Goal: Task Accomplishment & Management: Manage account settings

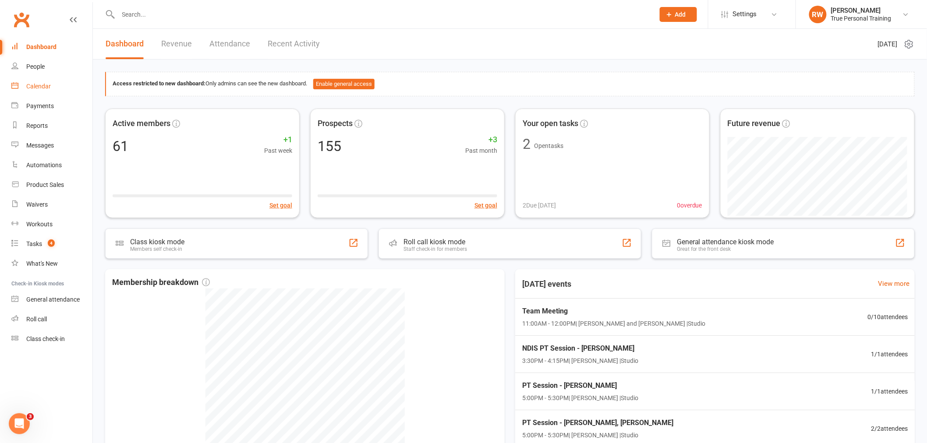
click at [33, 85] on div "Calendar" at bounding box center [38, 86] width 25 height 7
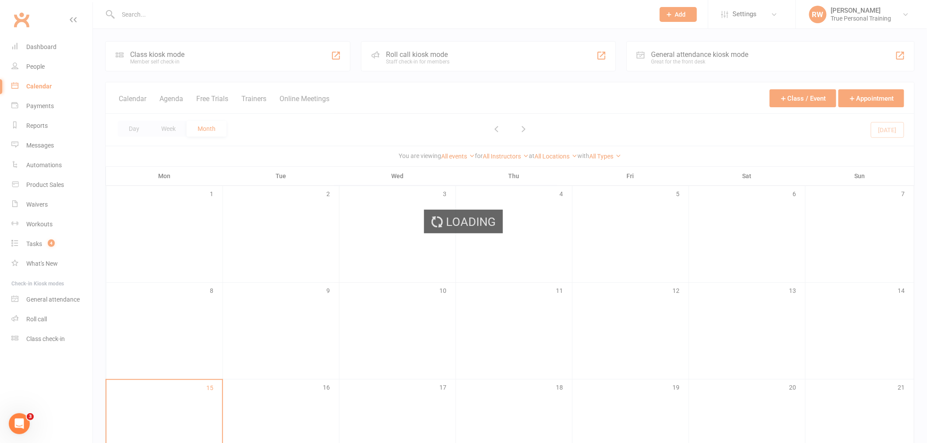
click at [44, 243] on div "Loading" at bounding box center [463, 221] width 927 height 443
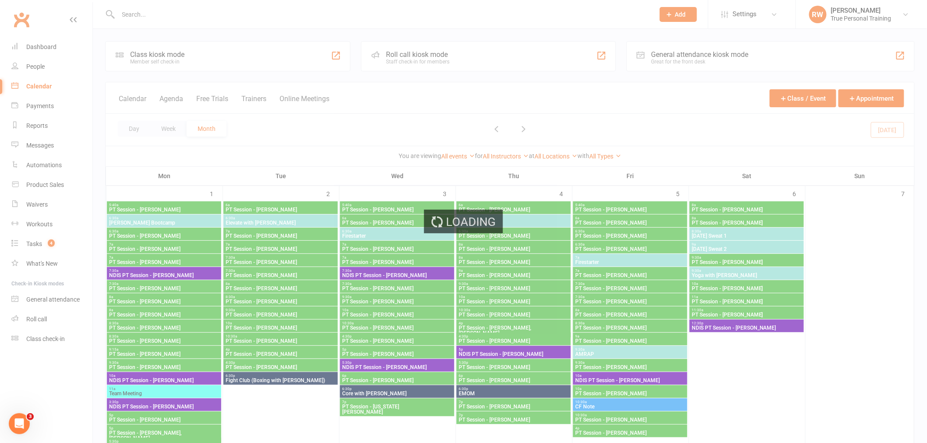
click at [44, 243] on div "Loading" at bounding box center [463, 221] width 927 height 443
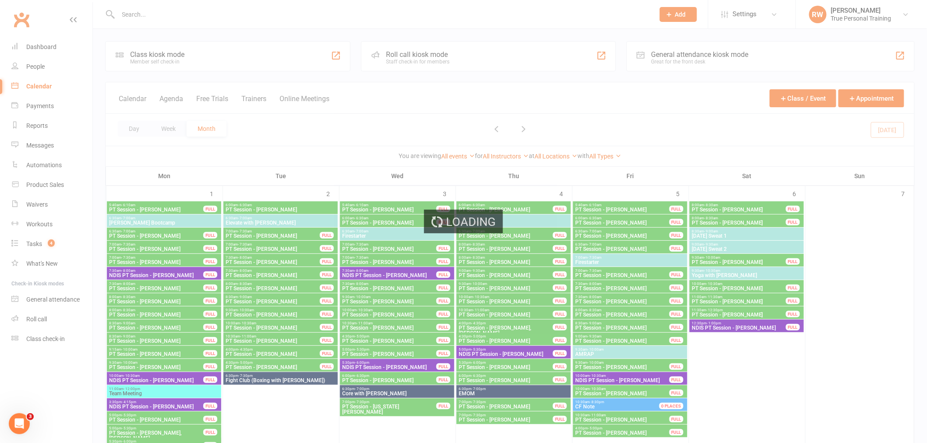
click at [44, 243] on div "Loading" at bounding box center [463, 221] width 927 height 443
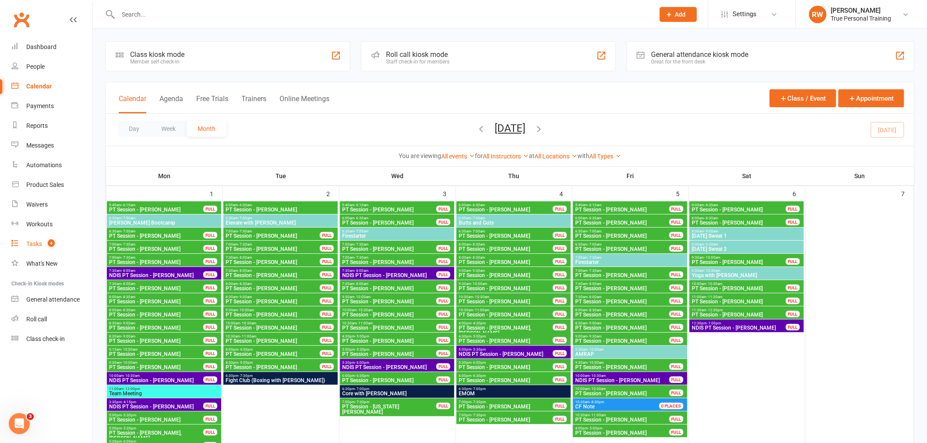
click at [44, 243] on count-badge "4" at bounding box center [48, 243] width 11 height 7
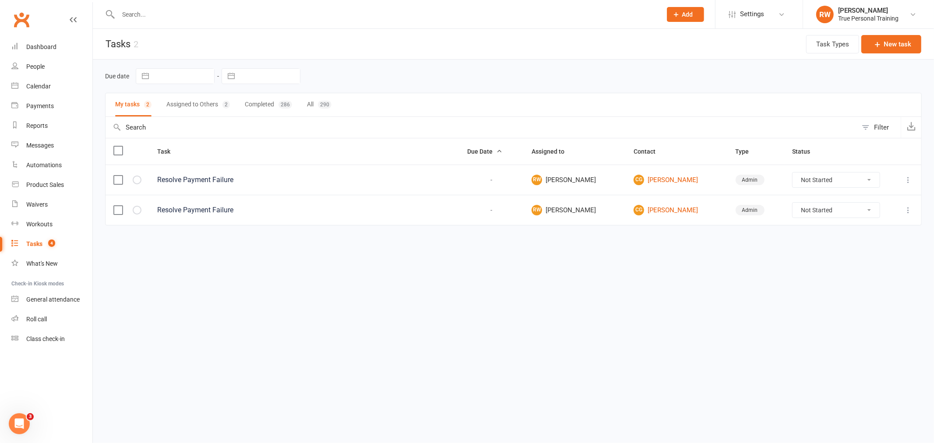
click at [180, 105] on button "Assigned to Others 2" at bounding box center [197, 104] width 63 height 23
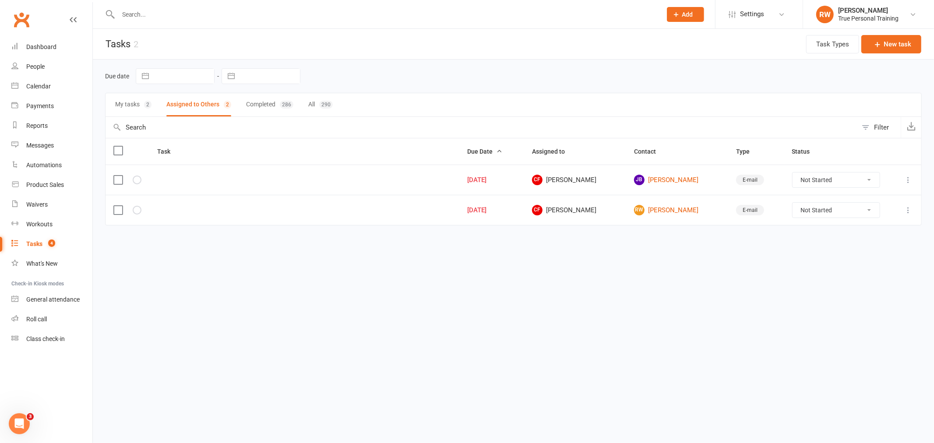
click at [141, 99] on button "My tasks 2" at bounding box center [133, 104] width 36 height 23
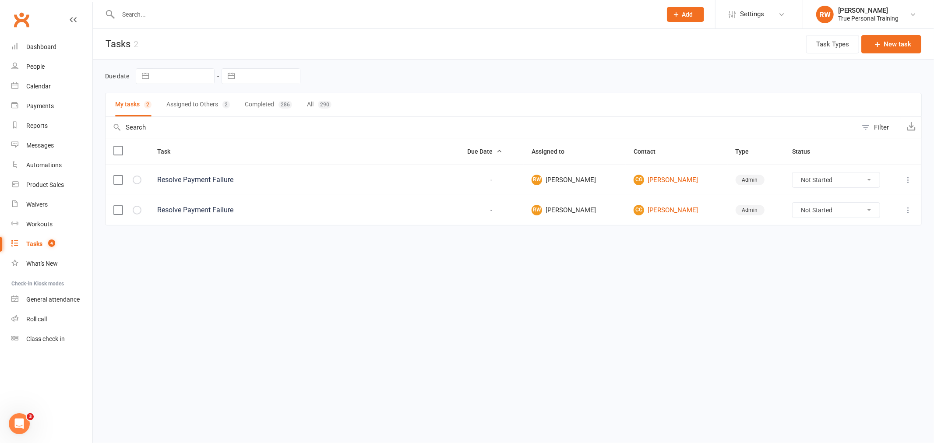
click at [115, 93] on button "My tasks 2" at bounding box center [133, 104] width 36 height 23
click at [43, 86] on div "Calendar" at bounding box center [38, 86] width 25 height 7
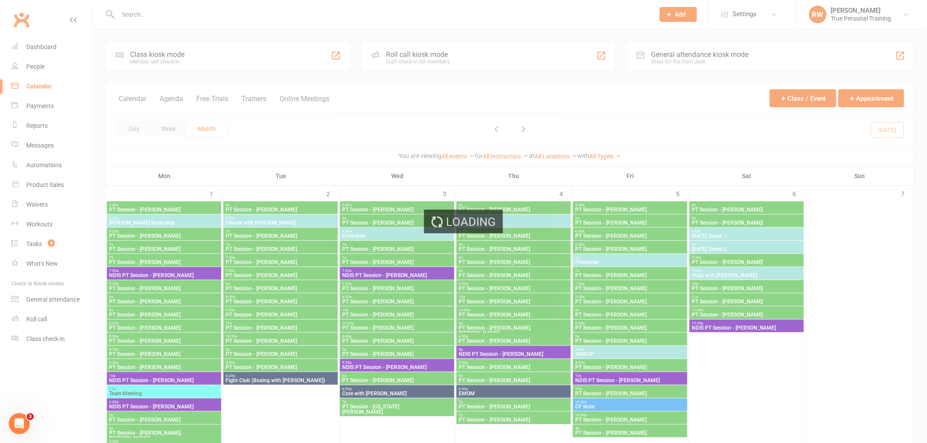
click at [369, 128] on div "Loading" at bounding box center [463, 221] width 927 height 443
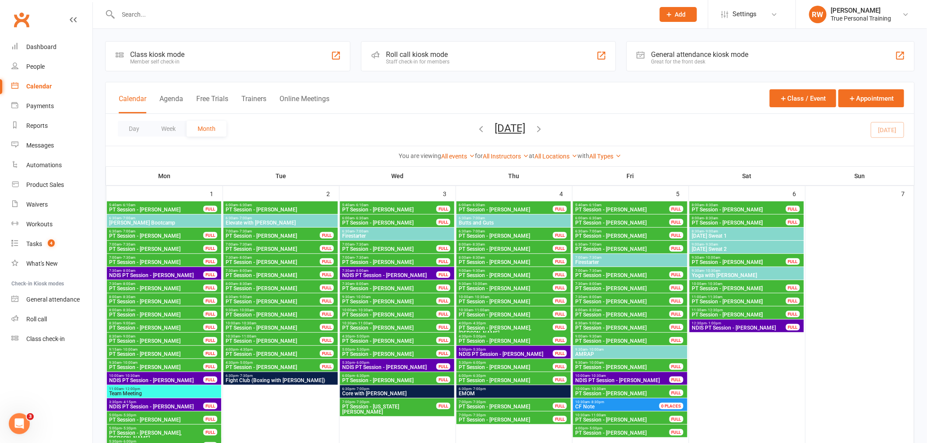
click at [499, 155] on link "All Instructors" at bounding box center [506, 156] width 46 height 7
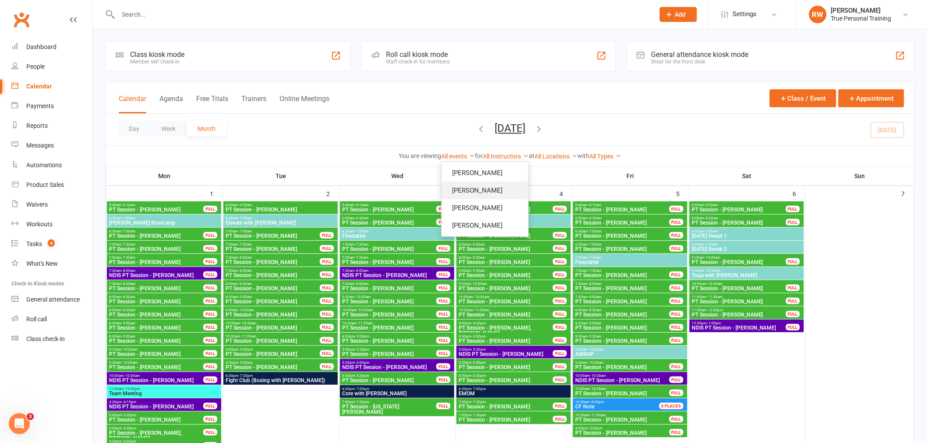
click at [487, 187] on link "[PERSON_NAME]" at bounding box center [484, 191] width 87 height 18
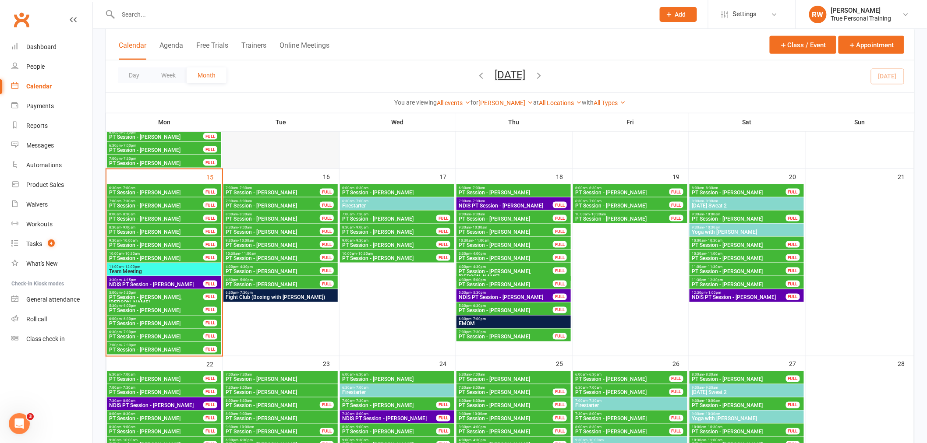
scroll to position [389, 0]
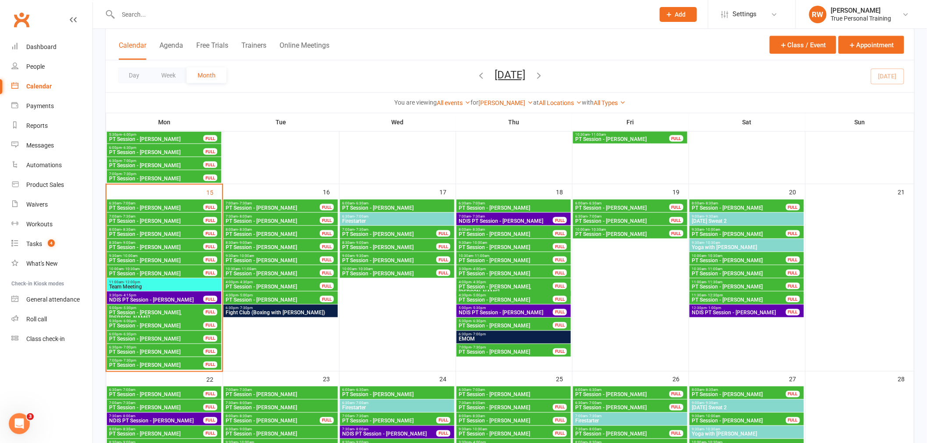
click at [375, 245] on span "PT Session - [PERSON_NAME]" at bounding box center [389, 247] width 95 height 5
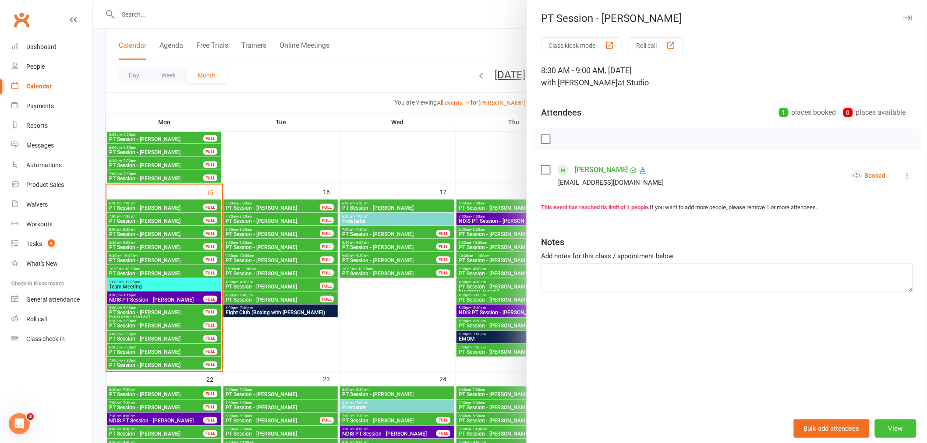
click at [894, 431] on button "View" at bounding box center [895, 428] width 42 height 18
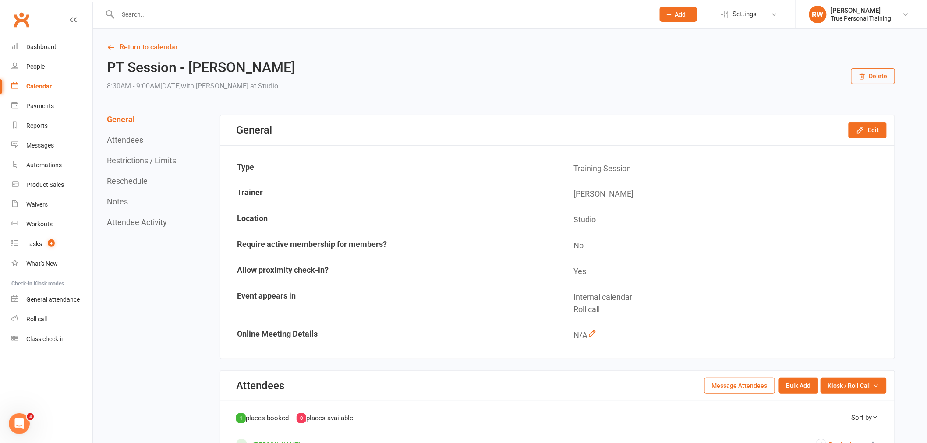
click at [863, 81] on button "Delete" at bounding box center [873, 76] width 44 height 16
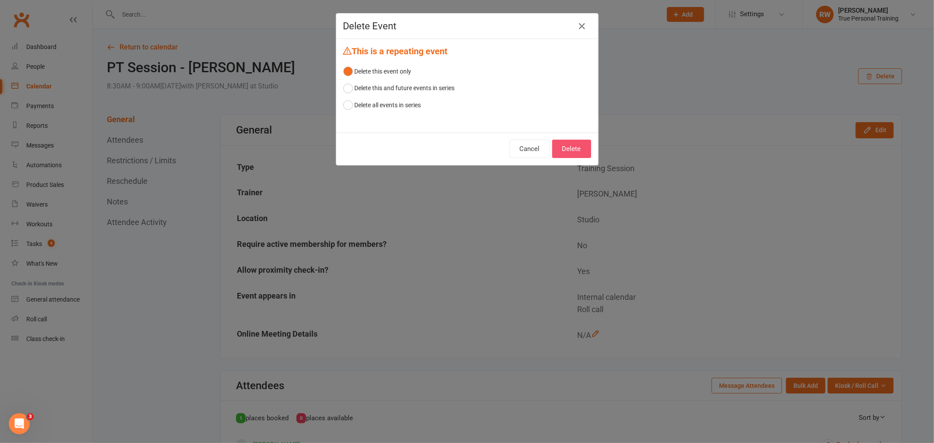
click at [579, 150] on button "Delete" at bounding box center [571, 149] width 39 height 18
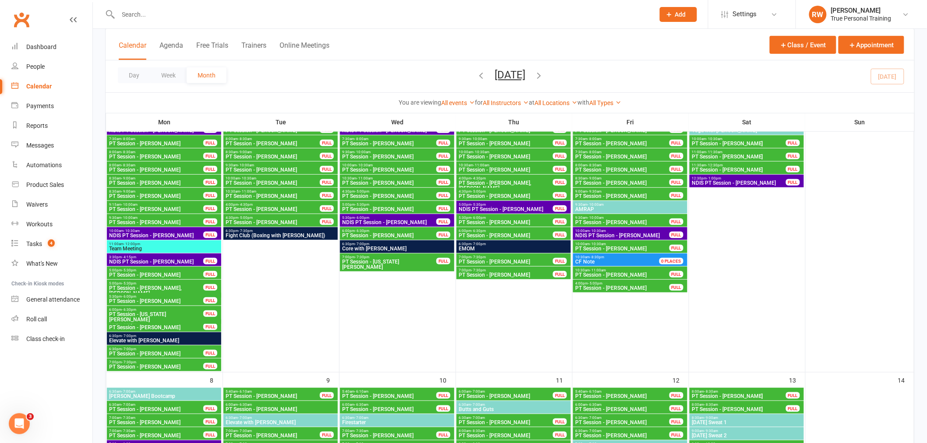
scroll to position [97, 0]
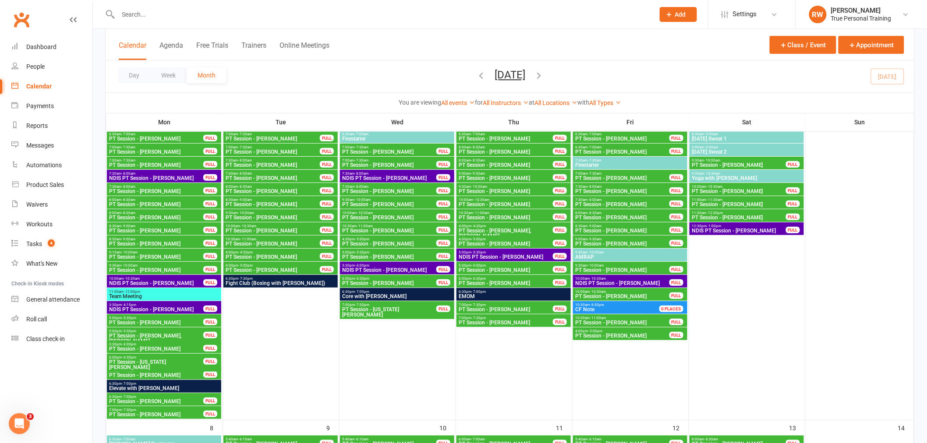
click at [183, 23] on div at bounding box center [376, 14] width 543 height 28
click at [183, 14] on input "text" at bounding box center [382, 14] width 532 height 12
type input "[PERSON_NAME]"
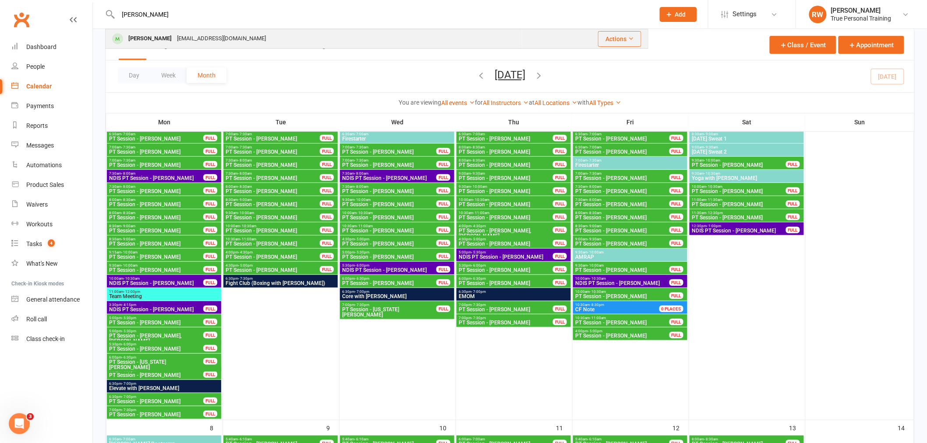
click at [183, 34] on div "[EMAIL_ADDRESS][DOMAIN_NAME]" at bounding box center [221, 38] width 94 height 13
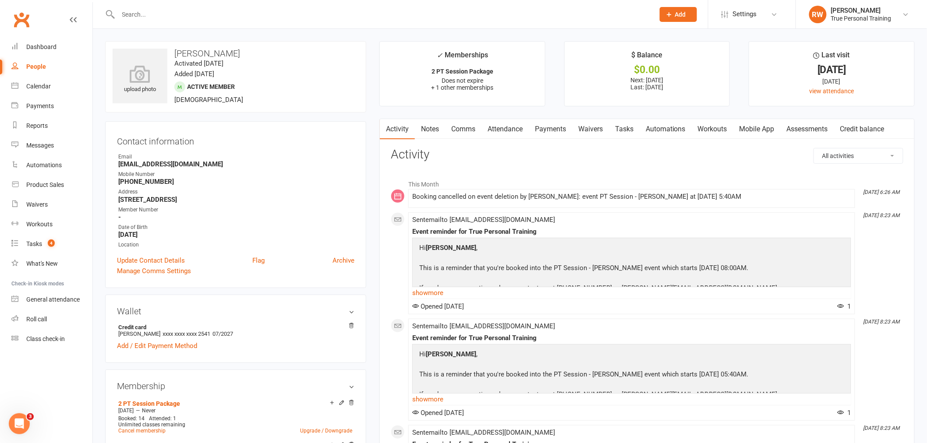
click at [548, 132] on link "Payments" at bounding box center [550, 129] width 43 height 20
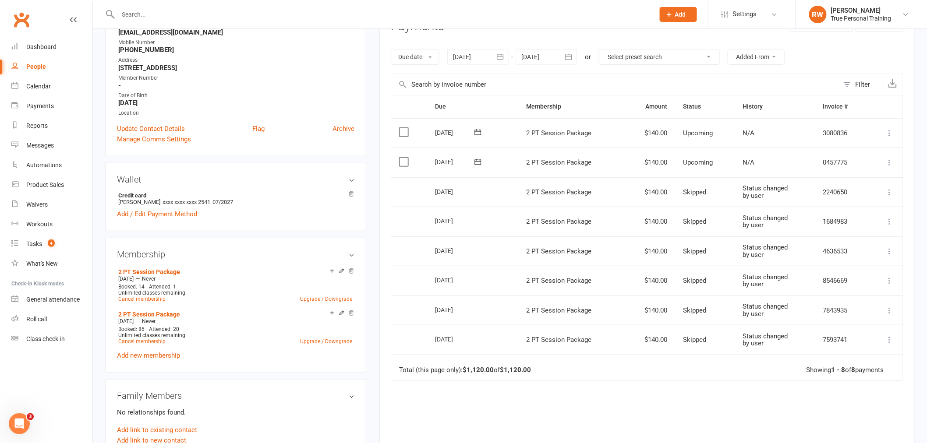
scroll to position [146, 0]
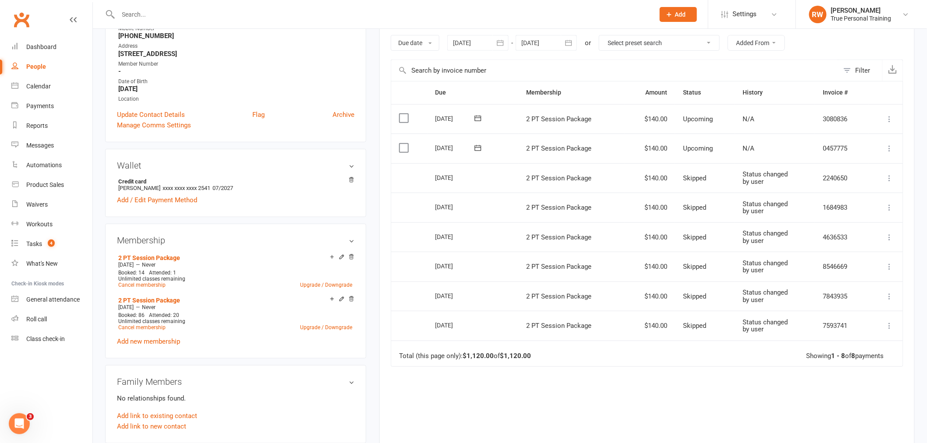
click at [484, 37] on div at bounding box center [477, 43] width 61 height 16
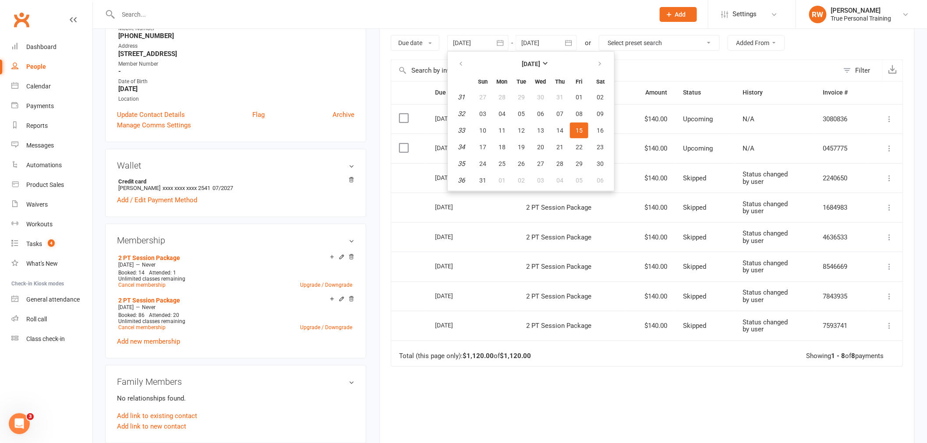
click at [484, 37] on div at bounding box center [477, 43] width 61 height 16
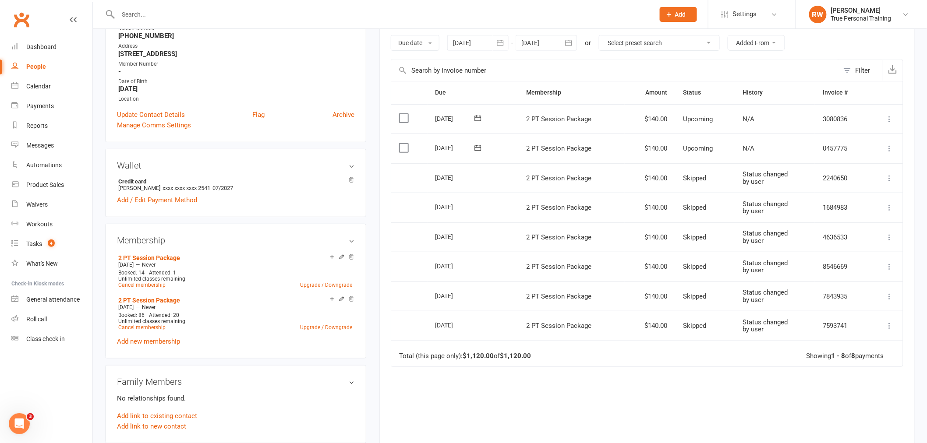
click at [483, 37] on div at bounding box center [477, 43] width 61 height 16
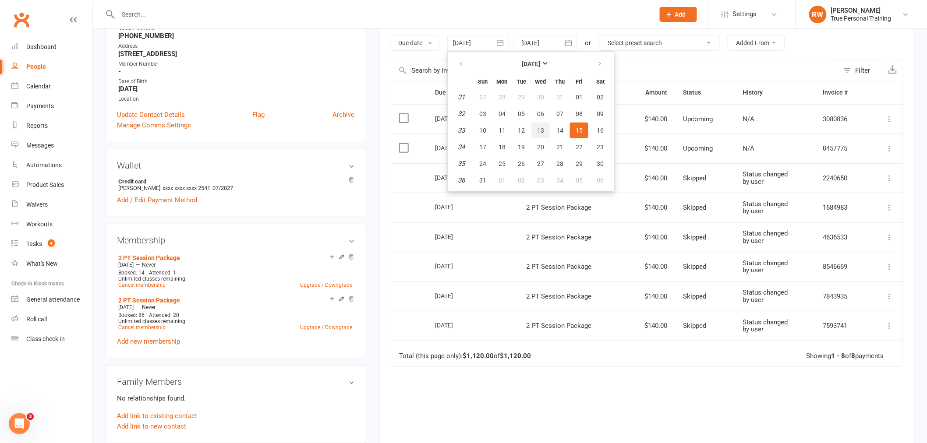
click at [544, 128] on button "13" at bounding box center [540, 131] width 18 height 16
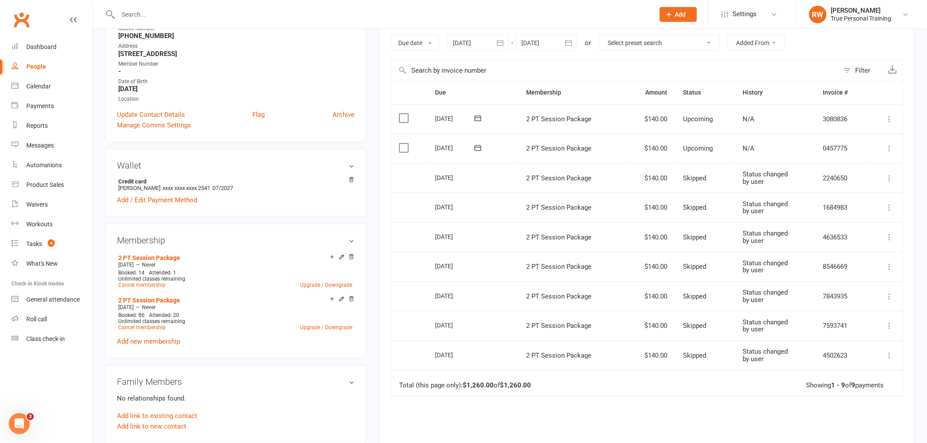
click at [491, 50] on div at bounding box center [477, 43] width 61 height 16
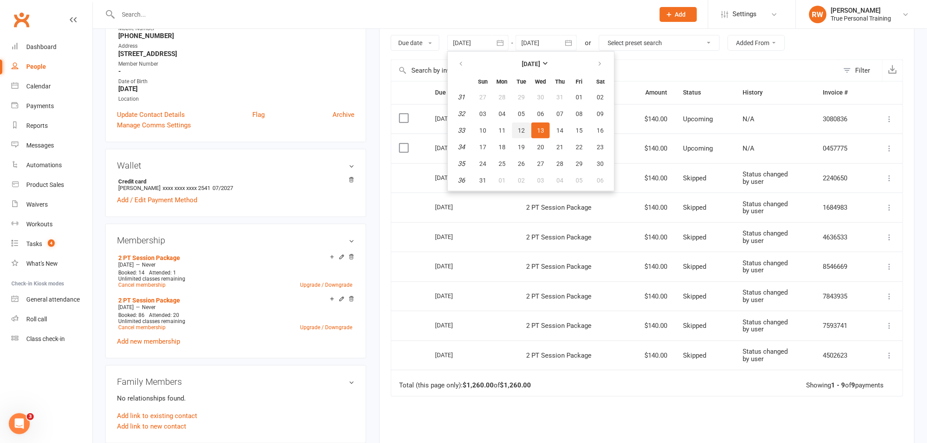
click at [515, 129] on button "12" at bounding box center [521, 131] width 18 height 16
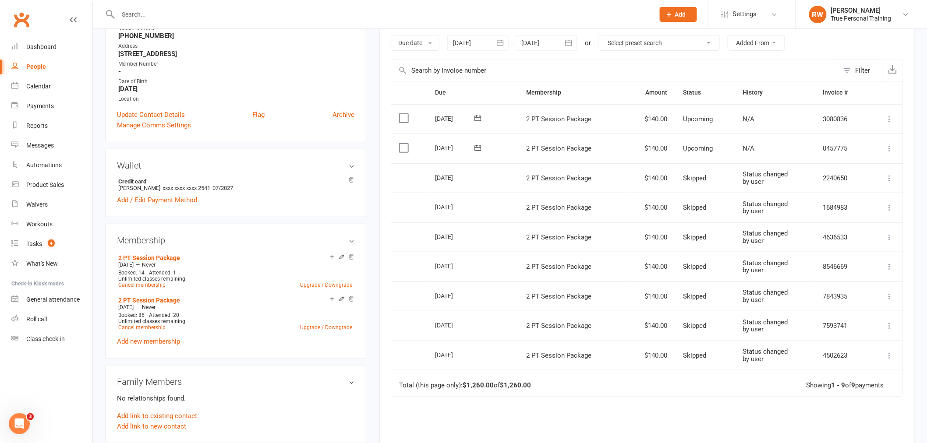
click at [468, 42] on div at bounding box center [477, 43] width 61 height 16
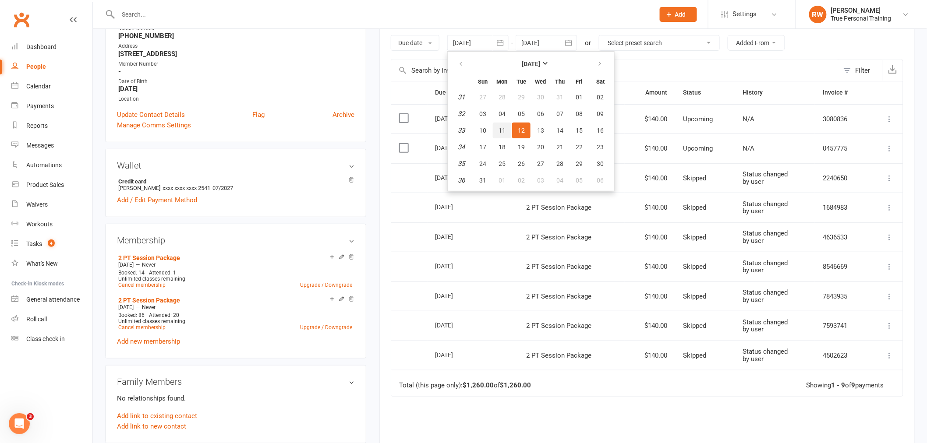
click at [497, 131] on button "11" at bounding box center [502, 131] width 18 height 16
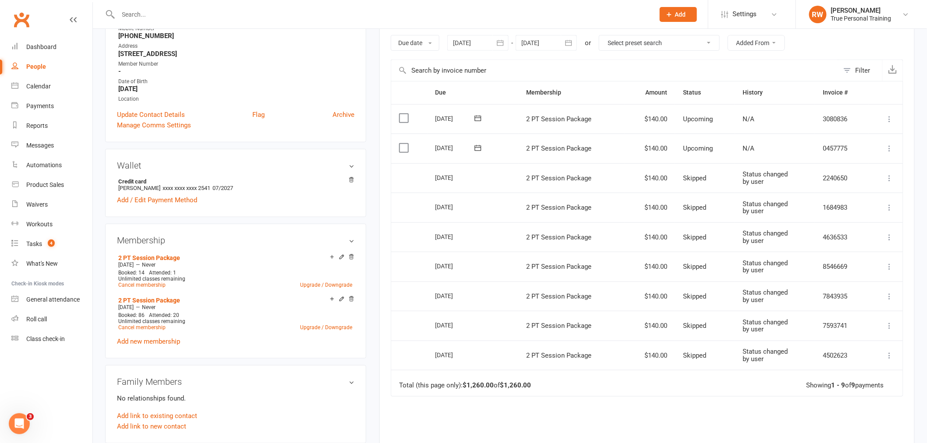
click at [484, 42] on div at bounding box center [477, 43] width 61 height 16
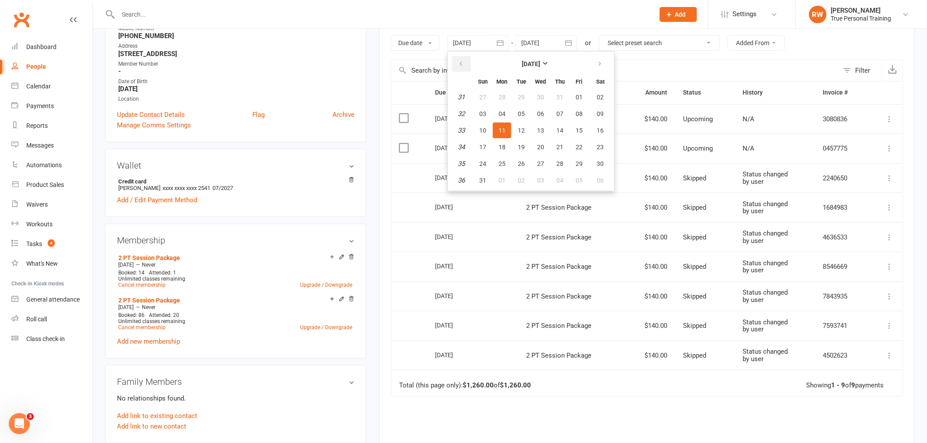
click at [458, 61] on icon "button" at bounding box center [461, 63] width 6 height 7
click at [540, 133] on button "16" at bounding box center [540, 131] width 18 height 16
type input "[DATE]"
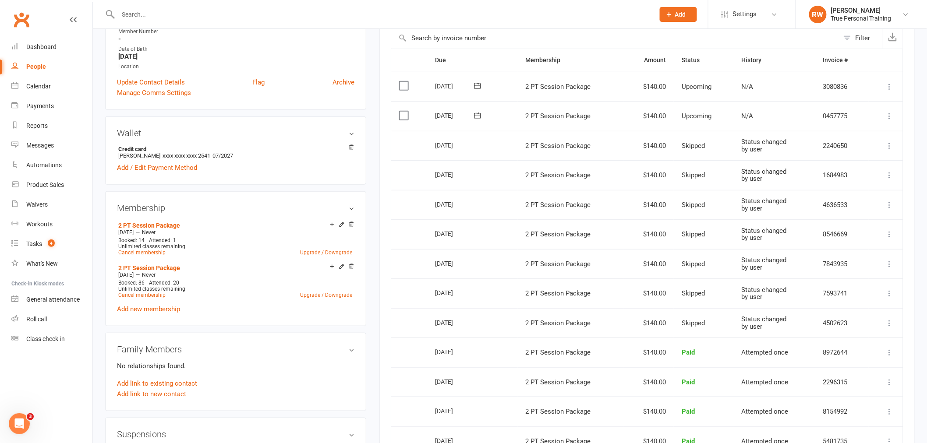
scroll to position [194, 0]
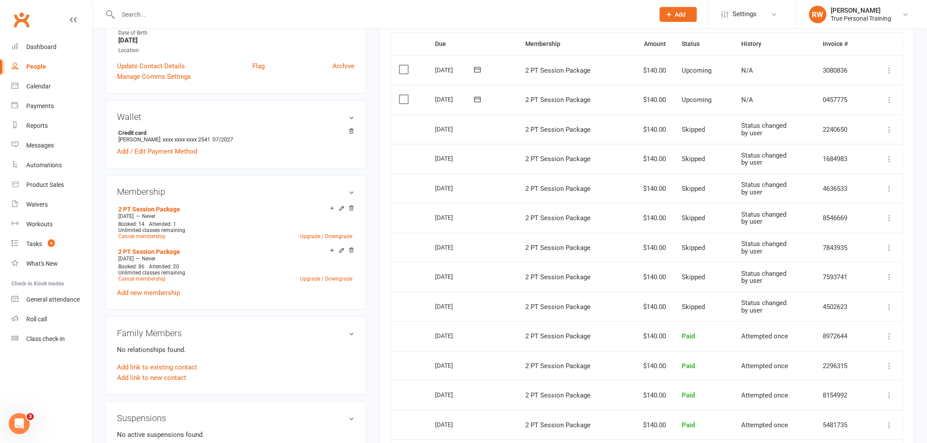
click at [558, 189] on span "2 PT Session Package" at bounding box center [557, 189] width 65 height 8
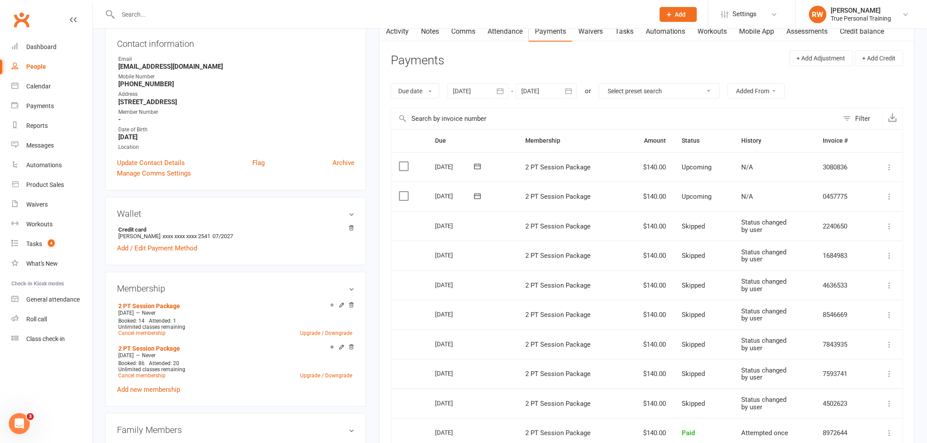
scroll to position [0, 0]
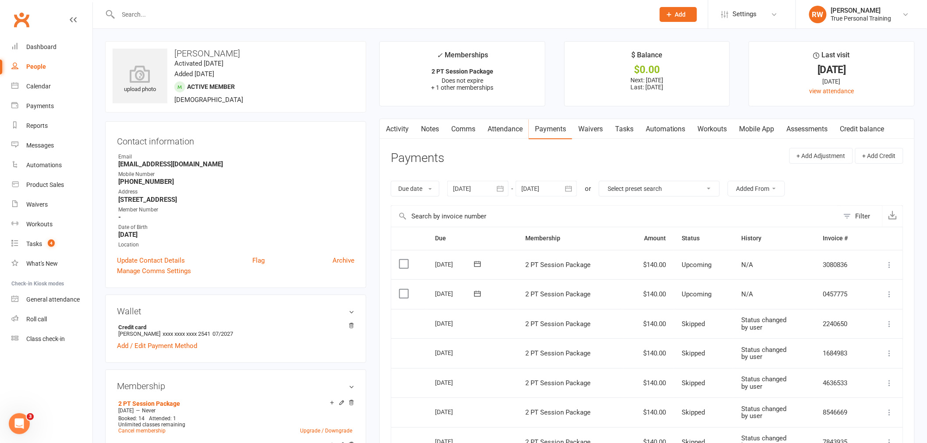
drag, startPoint x: 547, startPoint y: 151, endPoint x: 548, endPoint y: 147, distance: 4.5
click at [402, 133] on link "Activity" at bounding box center [397, 129] width 35 height 20
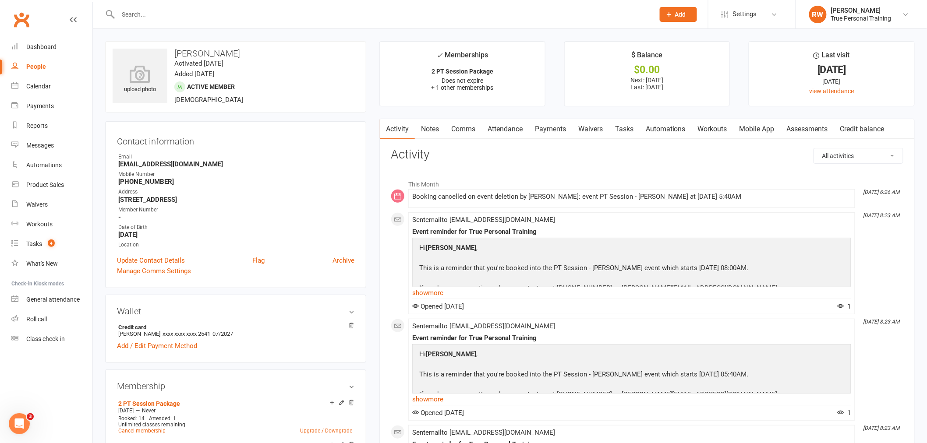
click at [284, 189] on div "Address" at bounding box center [236, 192] width 236 height 8
click at [35, 92] on link "Calendar" at bounding box center [51, 87] width 81 height 20
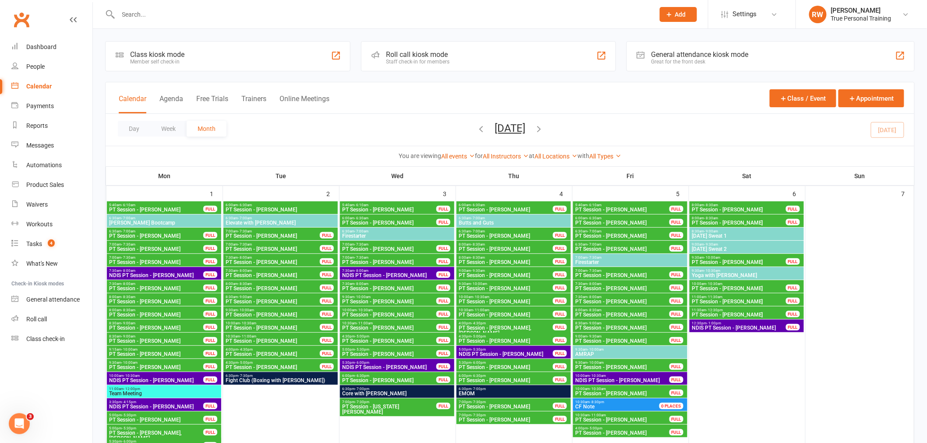
click at [221, 14] on input "text" at bounding box center [382, 14] width 532 height 12
click at [44, 113] on link "Payments" at bounding box center [51, 106] width 81 height 20
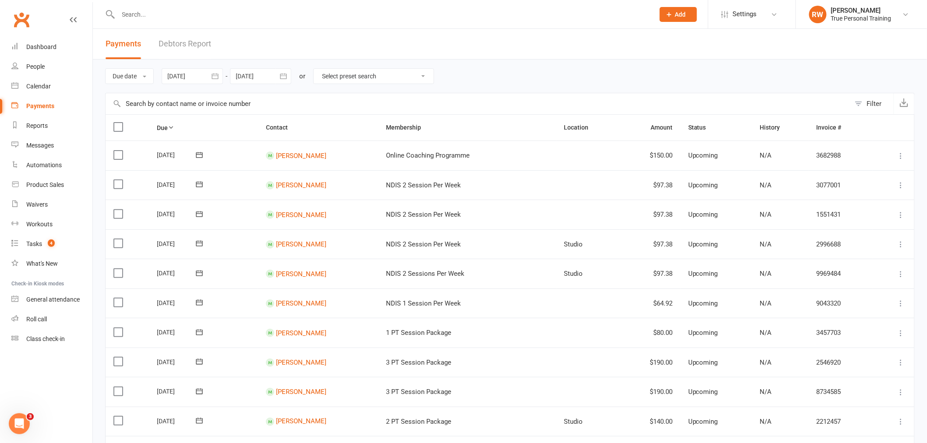
click at [561, 67] on div "Due date Due date Date paid Date failed Date settled [DATE] [DATE] Sun Mon Tue …" at bounding box center [509, 76] width 809 height 33
click at [552, 67] on div "Due date Due date Date paid Date failed Date settled [DATE] [DATE] Sun Mon Tue …" at bounding box center [509, 76] width 809 height 33
click at [289, 157] on link "[PERSON_NAME]" at bounding box center [301, 156] width 50 height 8
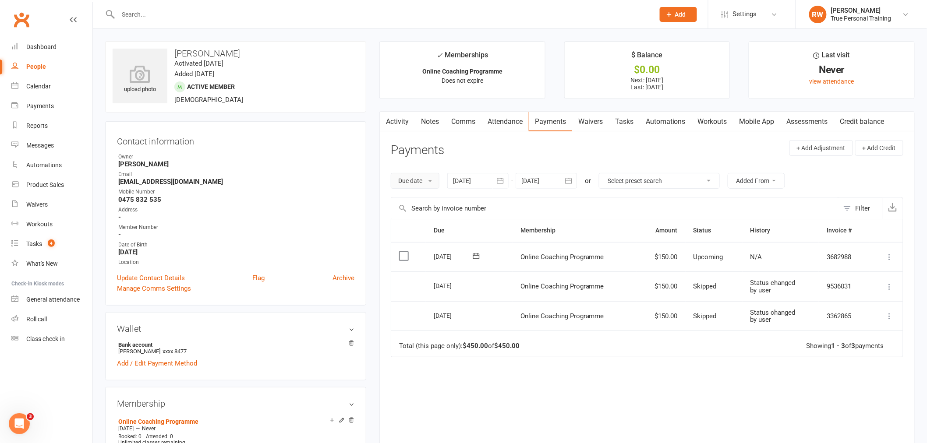
click at [425, 182] on button "Due date" at bounding box center [415, 181] width 49 height 16
click at [540, 183] on div at bounding box center [545, 181] width 61 height 16
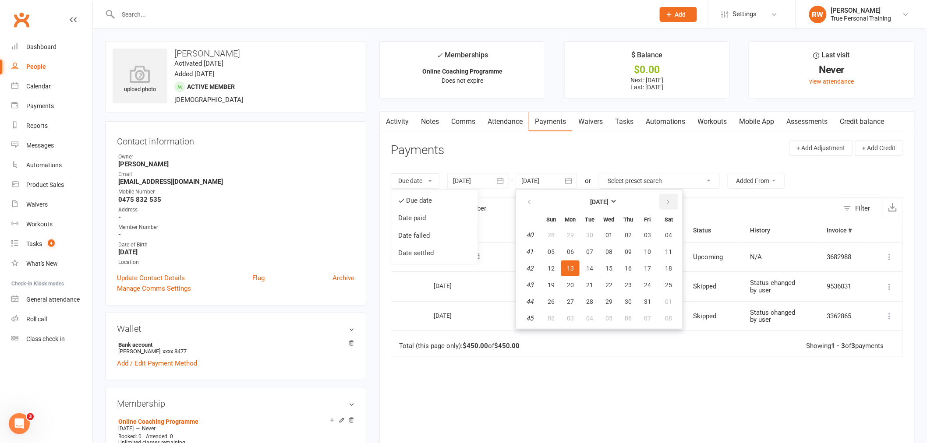
click at [668, 200] on button "button" at bounding box center [668, 202] width 19 height 16
click at [646, 269] on span "16" at bounding box center [647, 268] width 7 height 7
type input "[DATE]"
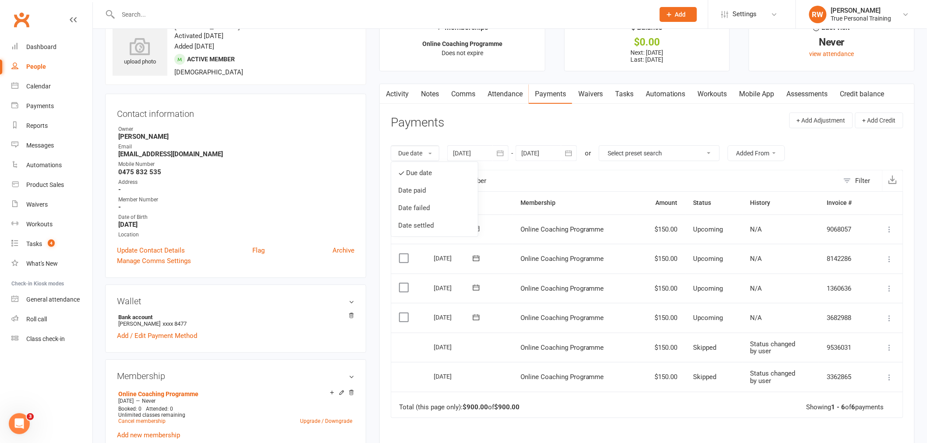
scroll to position [49, 0]
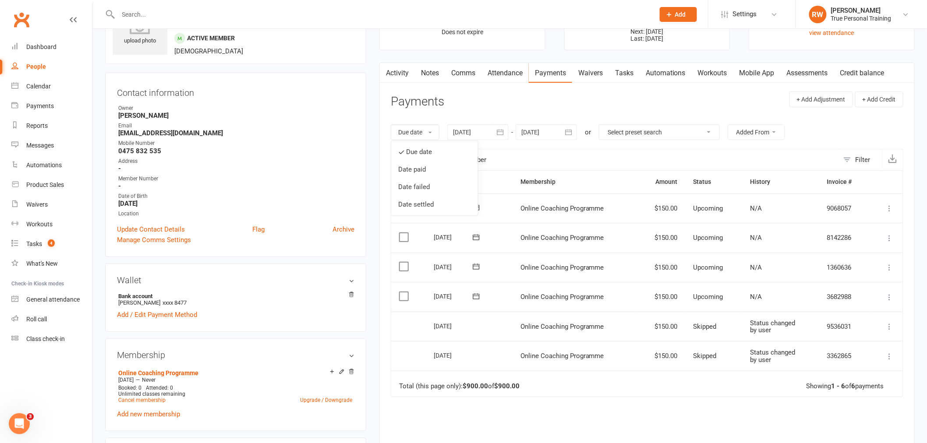
click at [400, 292] on label at bounding box center [405, 296] width 12 height 9
click at [400, 292] on input "checkbox" at bounding box center [402, 292] width 6 height 0
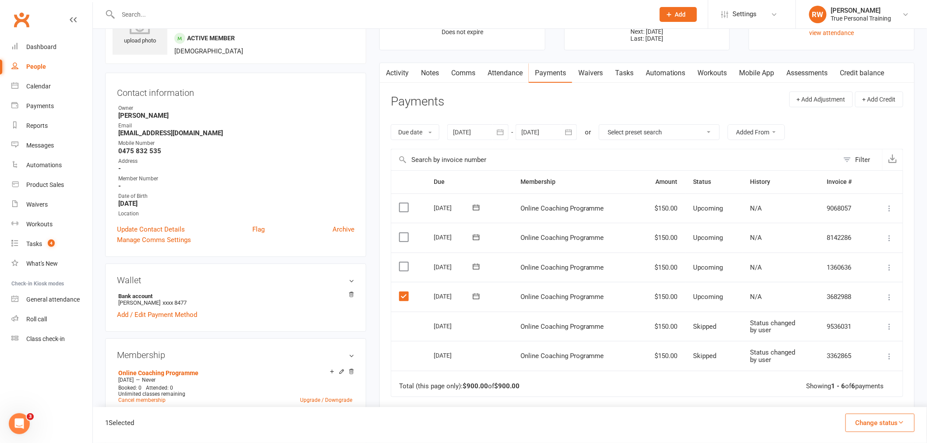
click at [404, 264] on label at bounding box center [405, 266] width 12 height 9
click at [404, 262] on input "checkbox" at bounding box center [402, 262] width 6 height 0
click at [400, 234] on label at bounding box center [405, 237] width 12 height 9
click at [400, 233] on input "checkbox" at bounding box center [402, 233] width 6 height 0
click at [402, 209] on label at bounding box center [405, 207] width 12 height 9
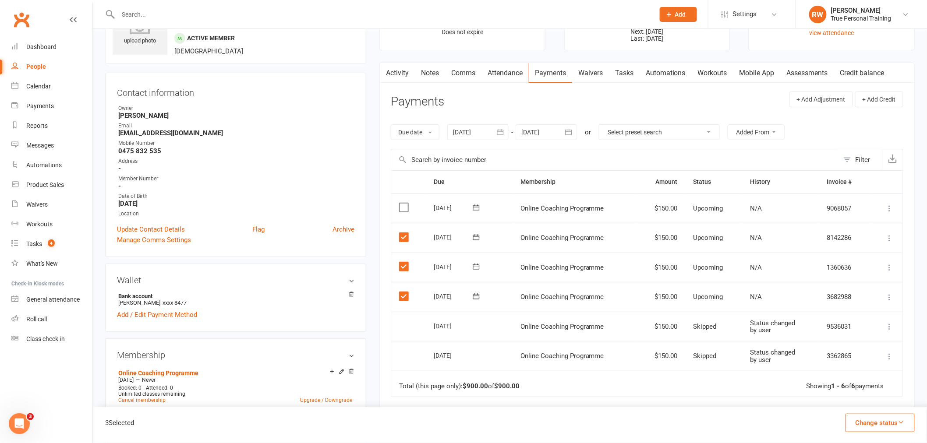
click at [402, 203] on input "checkbox" at bounding box center [402, 203] width 6 height 0
click at [898, 423] on icon "button" at bounding box center [901, 422] width 7 height 7
click at [875, 402] on link "Skipped" at bounding box center [870, 400] width 87 height 18
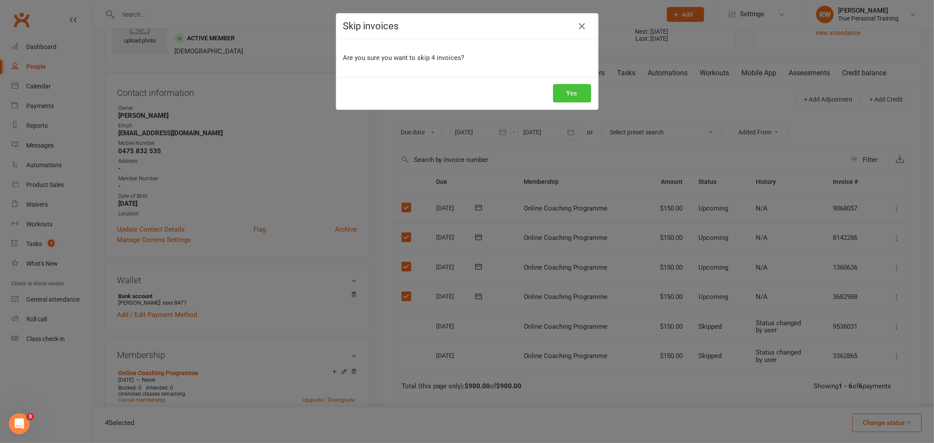
click at [575, 92] on button "Yes" at bounding box center [572, 93] width 38 height 18
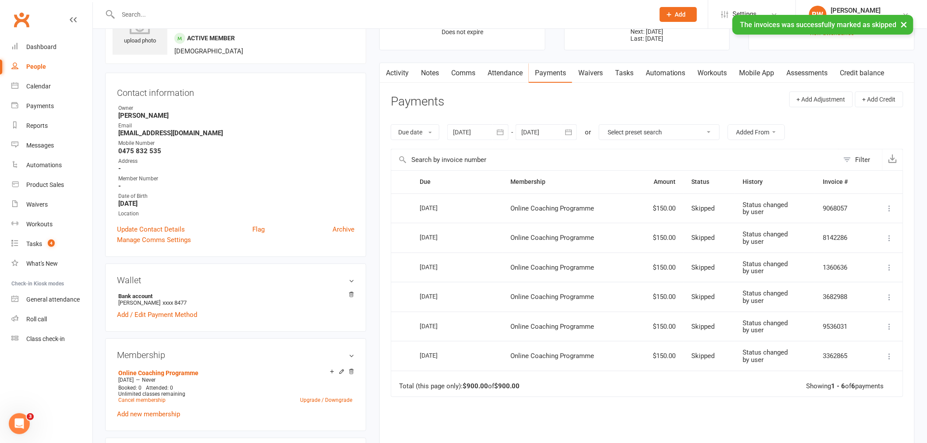
click at [572, 104] on header "Payments + Add Adjustment + Add Credit" at bounding box center [647, 104] width 512 height 24
click at [585, 116] on div "Due date Due date Date paid Date failed Date settled [DATE] [DATE] Sun Mon Tue …" at bounding box center [647, 132] width 512 height 33
click at [604, 114] on header "Payments + Add Adjustment + Add Credit" at bounding box center [647, 104] width 512 height 24
click at [760, 93] on header "Payments + Add Adjustment + Add Credit" at bounding box center [647, 104] width 512 height 24
click at [32, 91] on link "Calendar" at bounding box center [51, 87] width 81 height 20
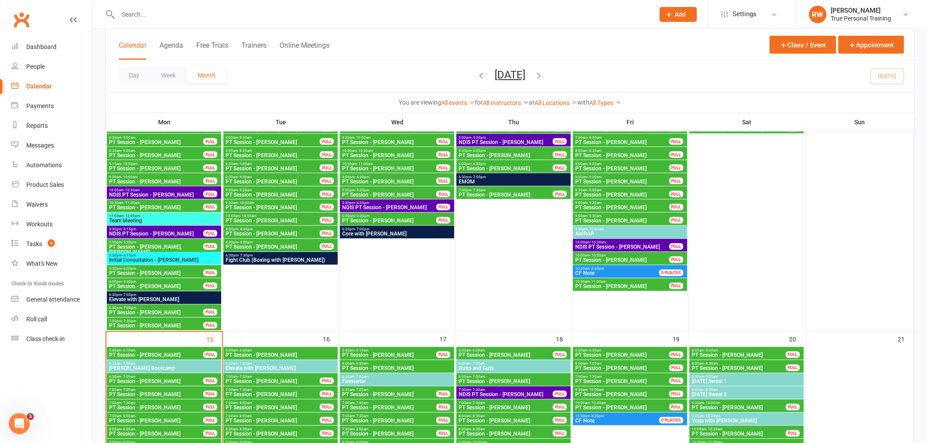
scroll to position [775, 0]
